Goal: Task Accomplishment & Management: Use online tool/utility

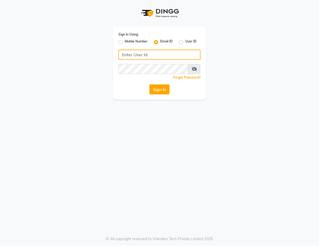
type input "[EMAIL_ADDRESS][DOMAIN_NAME]"
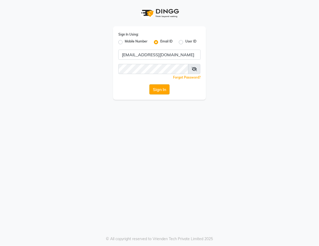
click at [164, 90] on button "Sign In" at bounding box center [160, 89] width 20 height 10
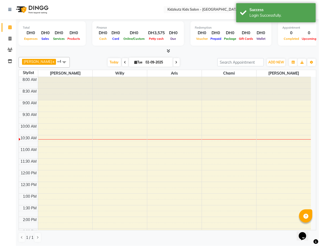
click at [14, 27] on span at bounding box center [9, 27] width 9 height 6
click at [12, 39] on span at bounding box center [9, 39] width 9 height 6
select select "service"
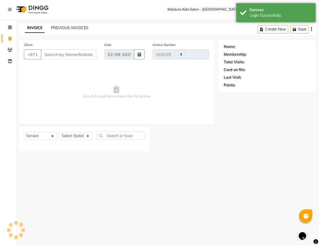
select select "8554"
type input "0448"
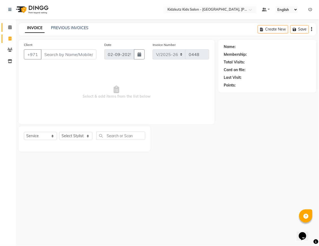
click at [10, 27] on icon at bounding box center [9, 27] width 3 height 4
